Goal: Task Accomplishment & Management: Manage account settings

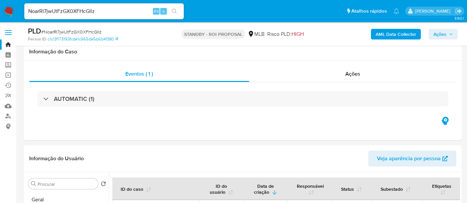
select select "10"
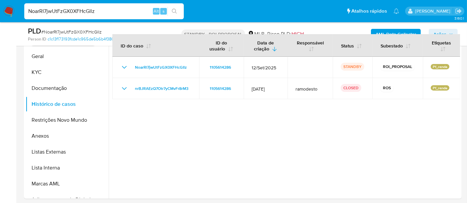
drag, startPoint x: 105, startPoint y: 10, endPoint x: 0, endPoint y: 10, distance: 105.4
click at [0, 10] on nav "Pausado Ver notificaciones NoarRI7jwUtFzGX0XFHcGIlz Alt s Atalhos rápidos Presi…" at bounding box center [233, 11] width 467 height 22
paste input "#QxQ6WO5h43X4izQVYrbsoSAp"
type input "#QxQ6WO5h43X4izQVYrbsoSAp"
click at [172, 7] on button "search-icon" at bounding box center [175, 11] width 14 height 9
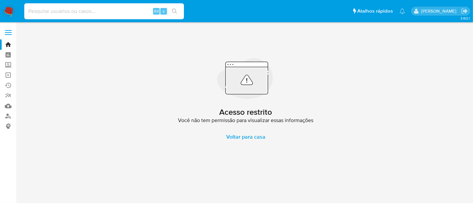
click at [71, 11] on input at bounding box center [104, 11] width 160 height 9
paste input "QxQ6WO5h43X4izQVYrbsoSAp"
type input "QxQ6WO5h43X4izQVYrbsoSAp"
click at [173, 10] on icon "search-icon" at bounding box center [174, 11] width 5 height 5
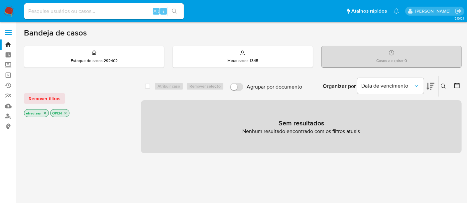
click at [44, 111] on icon "close-filter" at bounding box center [45, 113] width 4 height 4
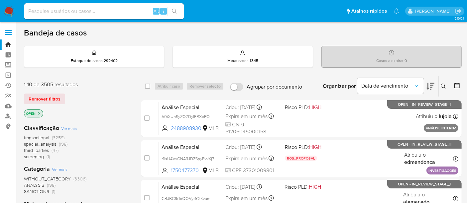
click at [42, 113] on p "OPEN" at bounding box center [33, 113] width 19 height 7
click at [39, 112] on icon "close-filter" at bounding box center [39, 113] width 2 height 2
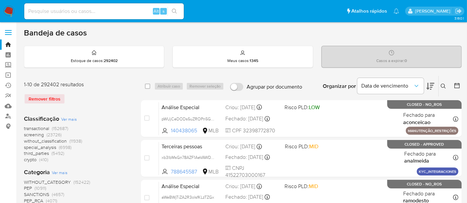
click at [442, 84] on icon at bounding box center [443, 86] width 5 height 5
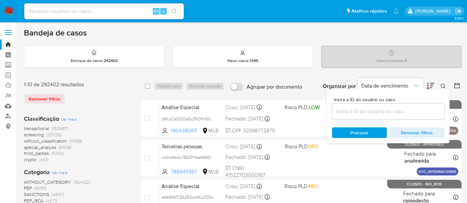
click at [338, 112] on input at bounding box center [388, 111] width 112 height 9
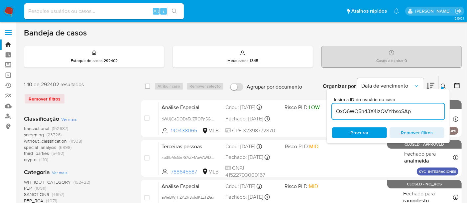
type input "QxQ6WO5h43X4izQVYrbsoSAp"
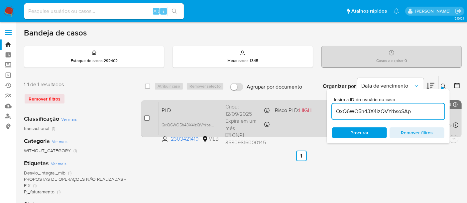
click at [144, 119] on input "checkbox" at bounding box center [146, 118] width 5 height 5
checkbox input "true"
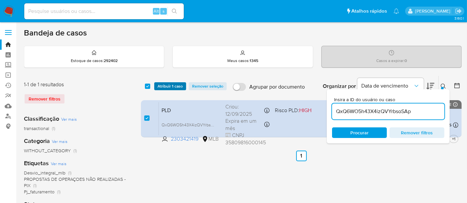
click at [170, 83] on span "Atribuir 1 caso" at bounding box center [170, 86] width 25 height 7
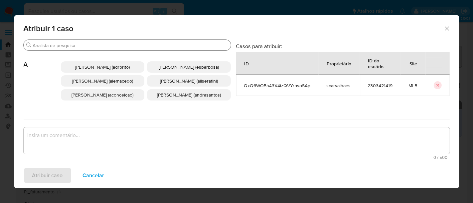
click at [119, 42] on div "Buscar" at bounding box center [127, 45] width 207 height 11
click at [118, 45] on input "Buscar" at bounding box center [130, 46] width 195 height 6
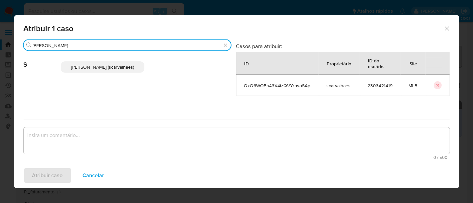
type input "sara"
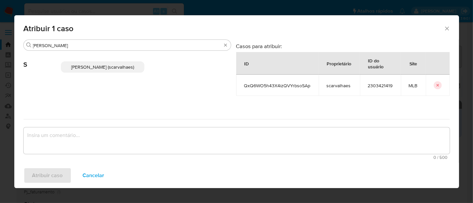
click at [118, 70] on span "Sara Heide Carvalhaes Gomes Teixeira (scarvalhaes)" at bounding box center [102, 67] width 63 height 7
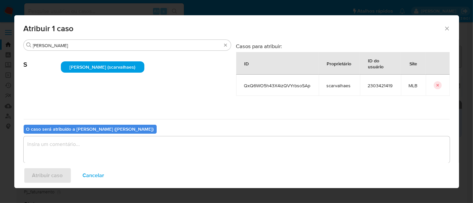
click at [77, 149] on textarea "assign-modal" at bounding box center [237, 150] width 426 height 27
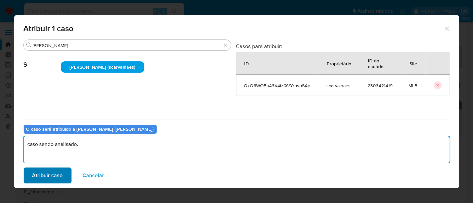
type textarea "caso sendo analisado."
click at [53, 174] on span "Atribuir caso" at bounding box center [47, 176] width 31 height 15
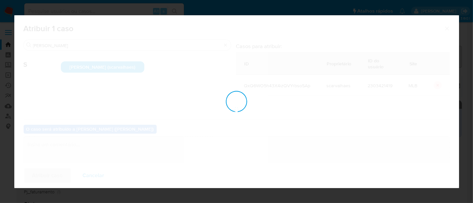
checkbox input "false"
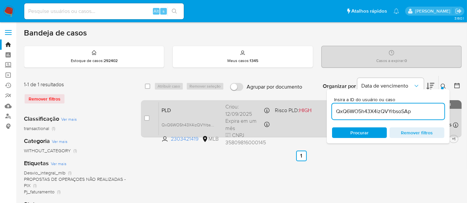
click at [291, 122] on div "PLD QxQ6WO5h43X4izQVYrbsoSAp 2303421419 MLB Risco PLD: HIGH Criou: 12/09/2025 C…" at bounding box center [309, 119] width 300 height 34
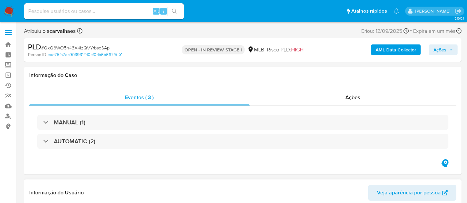
select select "10"
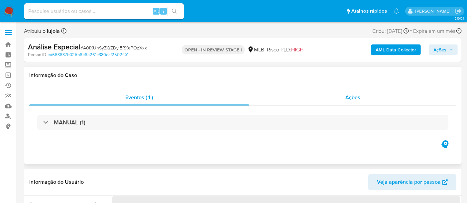
select select "10"
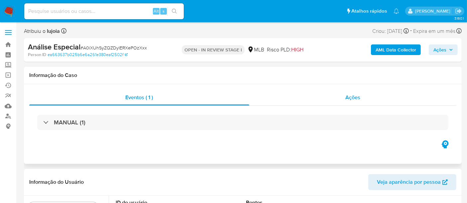
click at [354, 96] on span "Ações" at bounding box center [352, 98] width 15 height 8
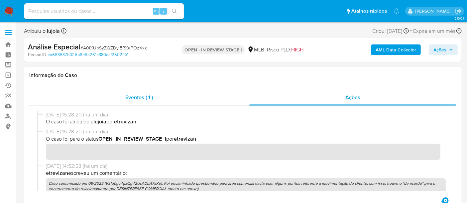
click at [132, 98] on span "Eventos ( 1 )" at bounding box center [139, 98] width 28 height 8
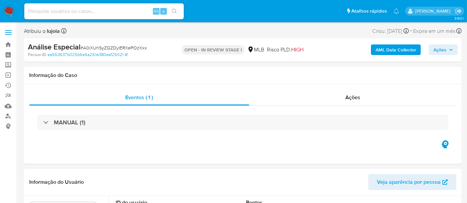
click at [449, 49] on icon "button" at bounding box center [451, 50] width 4 height 4
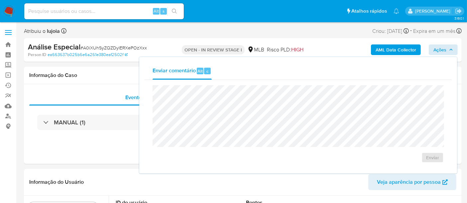
drag, startPoint x: 360, startPoint y: 69, endPoint x: 260, endPoint y: 83, distance: 101.3
click at [360, 69] on div "Enviar comentário Alt c" at bounding box center [298, 71] width 307 height 17
click at [73, 144] on div "Eventos ( 1 ) Ações MANUAL (1)" at bounding box center [243, 124] width 438 height 80
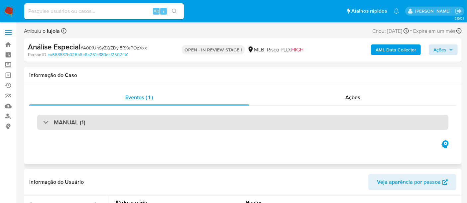
click at [169, 121] on div "MANUAL (1)" at bounding box center [242, 122] width 411 height 15
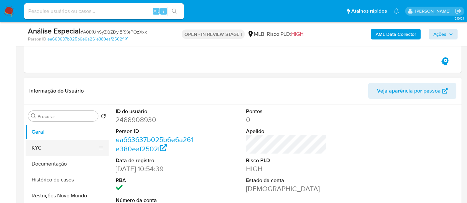
click at [40, 146] on button "KYC" at bounding box center [65, 148] width 78 height 16
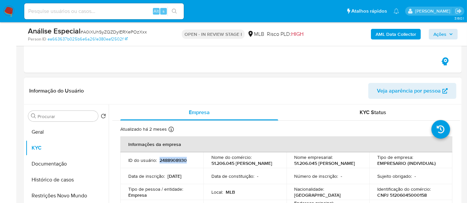
drag, startPoint x: 160, startPoint y: 162, endPoint x: 187, endPoint y: 162, distance: 27.3
click at [187, 162] on div "ID do usuário : 2488908930" at bounding box center [161, 161] width 67 height 6
copy p "2488908930"
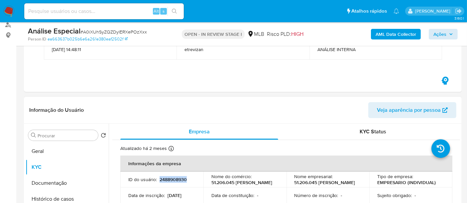
scroll to position [111, 0]
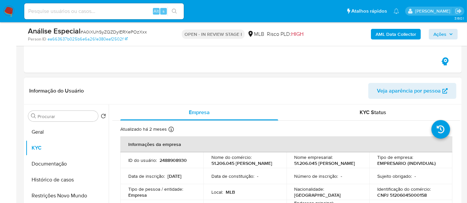
click at [198, 160] on td "ID do usuário : 2488908930" at bounding box center [161, 161] width 83 height 16
drag, startPoint x: 159, startPoint y: 161, endPoint x: 186, endPoint y: 162, distance: 27.3
click at [186, 162] on p "2488908930" at bounding box center [173, 161] width 27 height 6
copy p "2488908930"
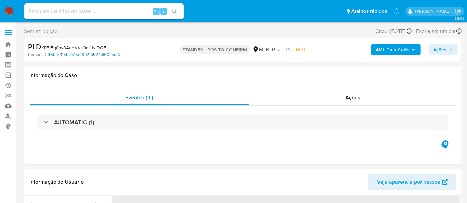
select select "10"
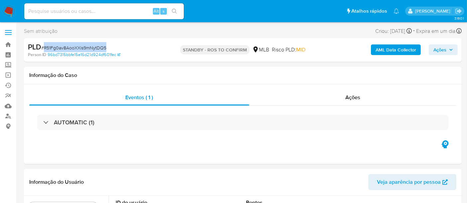
drag, startPoint x: 45, startPoint y: 48, endPoint x: 105, endPoint y: 48, distance: 60.8
click at [105, 48] on span "# R51Fg0av8AooXXis9mNytDQ5" at bounding box center [73, 48] width 65 height 7
copy span "R51Fg0av8AooXXis9mNytDQ5"
drag, startPoint x: 215, startPoint y: 81, endPoint x: 205, endPoint y: 82, distance: 10.4
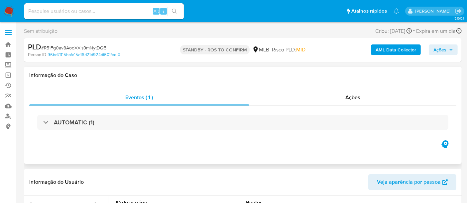
click at [216, 81] on div "Informação do Caso" at bounding box center [243, 76] width 438 height 18
drag, startPoint x: 46, startPoint y: 47, endPoint x: 103, endPoint y: 44, distance: 57.9
click at [86, 46] on span "# R51Fg0av8AooXXis9mNytDQ5" at bounding box center [73, 48] width 65 height 7
drag, startPoint x: 105, startPoint y: 46, endPoint x: 45, endPoint y: 49, distance: 60.9
click at [45, 49] on span "# R51Fg0av8AooXXis9mNytDQ5" at bounding box center [73, 48] width 65 height 7
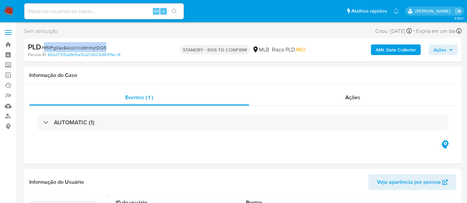
copy span "R51Fg0av8AooXXis9mNytDQ5"
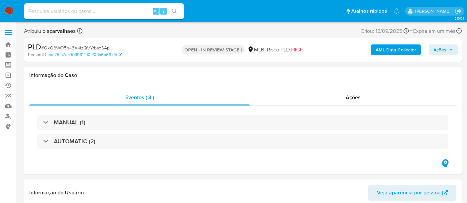
select select "10"
click at [84, 13] on input at bounding box center [104, 11] width 160 height 9
paste input "FMFYwOrfZG3nFj0UkXaQCtpD"
type input "FMFYwOrfZG3nFj0UkXaQCtpD"
click at [174, 9] on icon "search-icon" at bounding box center [174, 11] width 5 height 5
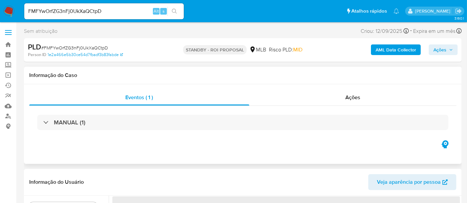
select select "10"
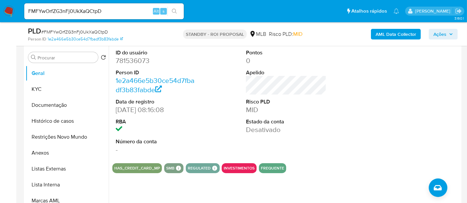
scroll to position [111, 0]
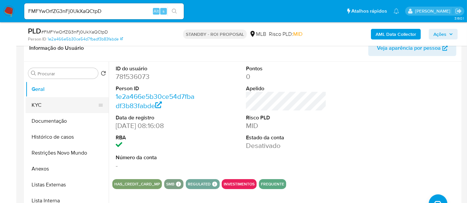
click at [50, 107] on button "KYC" at bounding box center [65, 105] width 78 height 16
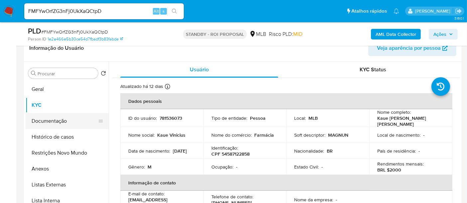
click at [55, 120] on button "Documentação" at bounding box center [65, 121] width 78 height 16
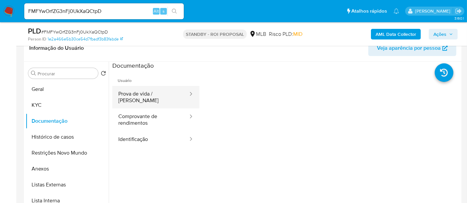
click at [147, 92] on button "Prova de vida / Selfie" at bounding box center [150, 97] width 76 height 23
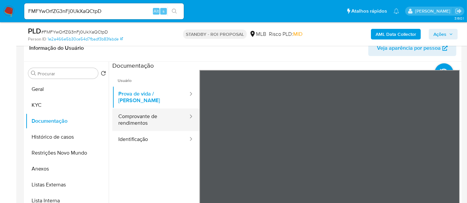
click at [143, 112] on button "Comprovante de rendimentos" at bounding box center [150, 120] width 76 height 23
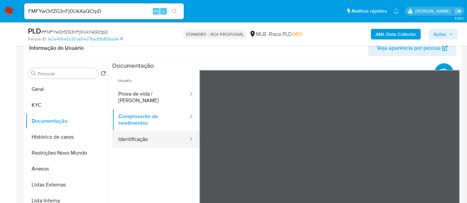
click at [141, 133] on button "Identificação" at bounding box center [150, 139] width 76 height 17
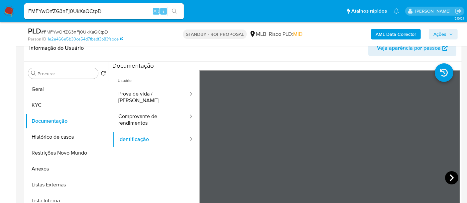
click at [449, 174] on icon at bounding box center [451, 178] width 13 height 13
drag, startPoint x: 111, startPoint y: 11, endPoint x: 0, endPoint y: 11, distance: 110.7
click at [0, 11] on nav "Pausado Ver notificaciones FMFYwOrfZG3nFj0UkXaQCtpD Alt s Atalhos rápidos Presi…" at bounding box center [233, 11] width 467 height 22
paste input "XpKO0NIBGfrgxW4jfQSKxVJw"
type input "XpKO0NIBGfrgxW4jfQSKxVJw"
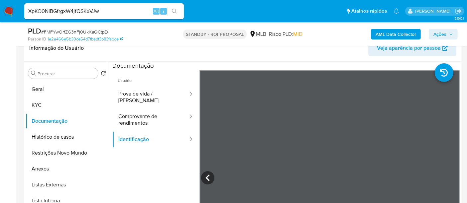
click at [176, 10] on icon "search-icon" at bounding box center [174, 11] width 5 height 5
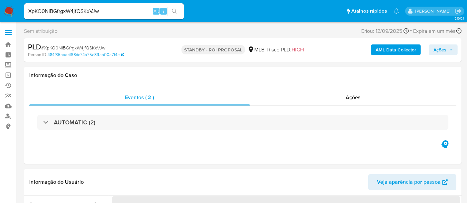
select select "10"
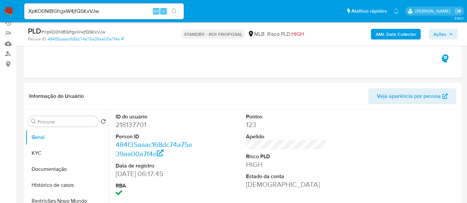
scroll to position [74, 0]
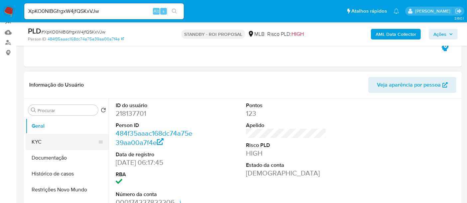
click at [38, 142] on button "KYC" at bounding box center [65, 142] width 78 height 16
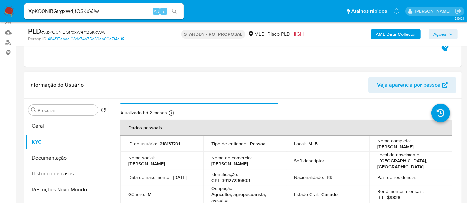
scroll to position [37, 0]
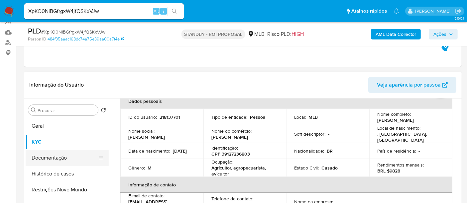
drag, startPoint x: 50, startPoint y: 158, endPoint x: 110, endPoint y: 153, distance: 60.0
click at [50, 158] on button "Documentação" at bounding box center [67, 158] width 83 height 16
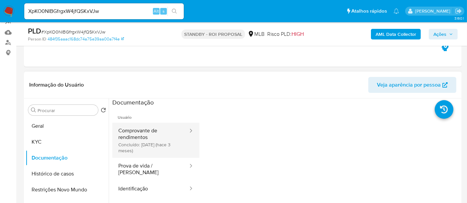
click at [143, 131] on button "Comprovante de rendimentos Concluído: 17/06/2025 (hace 3 meses)" at bounding box center [150, 140] width 76 height 35
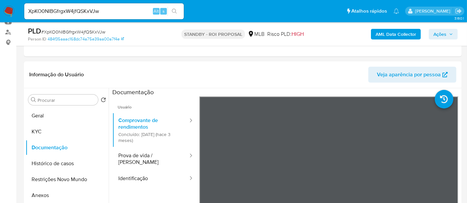
scroll to position [110, 0]
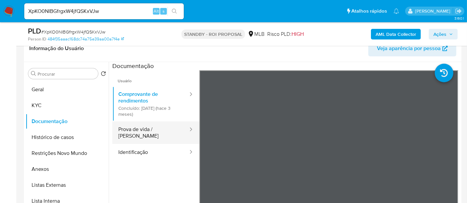
click at [141, 134] on button "Prova de vida / Selfie" at bounding box center [150, 133] width 76 height 23
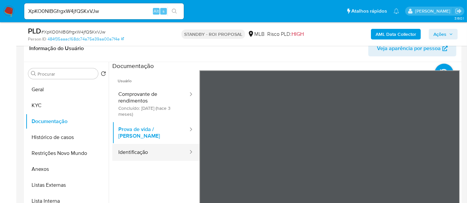
click at [130, 145] on button "Identificação" at bounding box center [150, 152] width 76 height 17
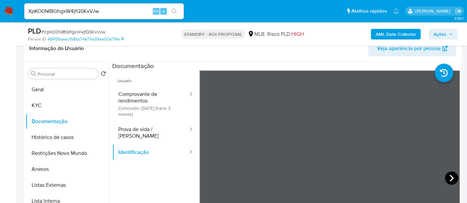
click at [447, 178] on icon at bounding box center [451, 178] width 13 height 13
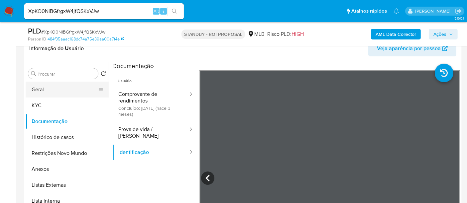
click at [46, 86] on button "Geral" at bounding box center [65, 90] width 78 height 16
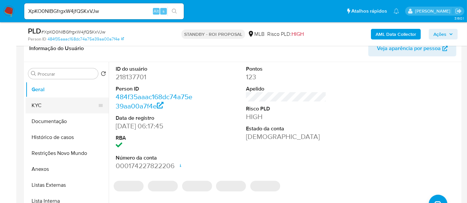
click at [40, 102] on button "KYC" at bounding box center [65, 106] width 78 height 16
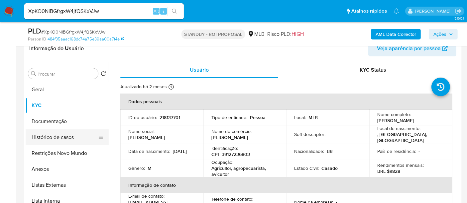
click at [61, 136] on button "Histórico de casos" at bounding box center [65, 138] width 78 height 16
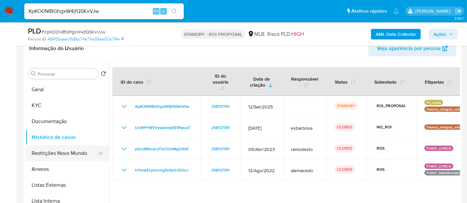
drag, startPoint x: 54, startPoint y: 151, endPoint x: 102, endPoint y: 154, distance: 48.0
click at [55, 151] on button "Restrições Novo Mundo" at bounding box center [65, 154] width 78 height 16
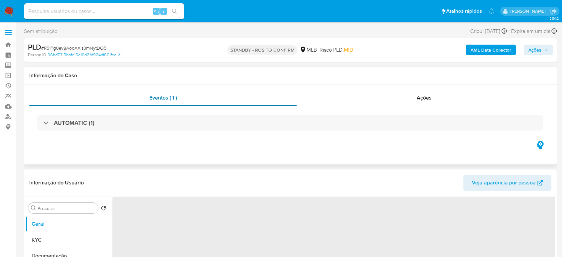
select select "10"
